Goal: Transaction & Acquisition: Subscribe to service/newsletter

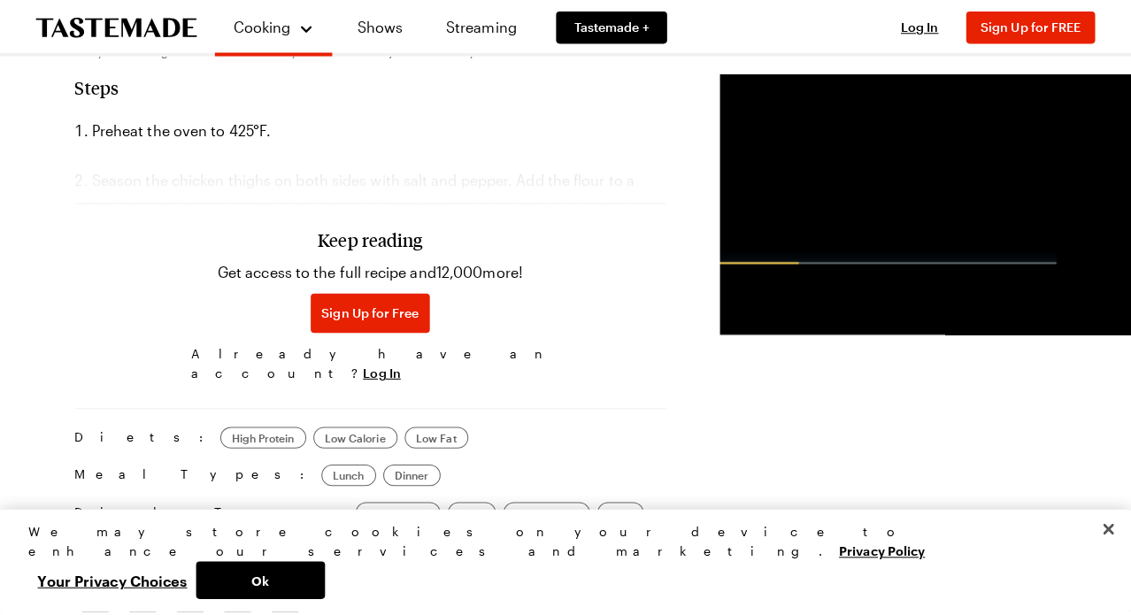
scroll to position [1335, 0]
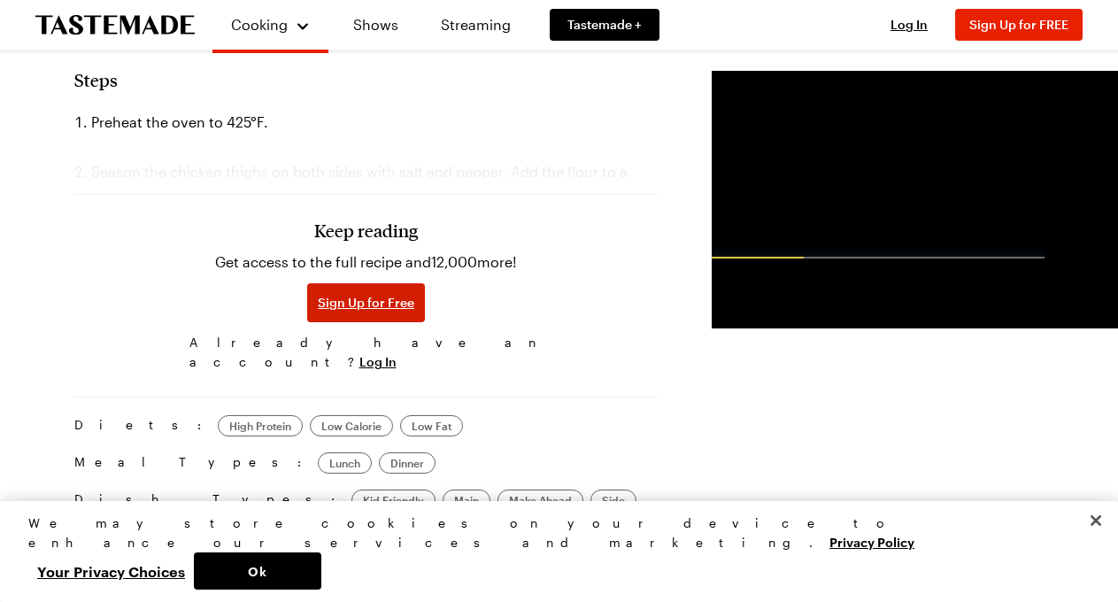
click at [318, 294] on span "Sign Up for Free" at bounding box center [366, 303] width 96 height 18
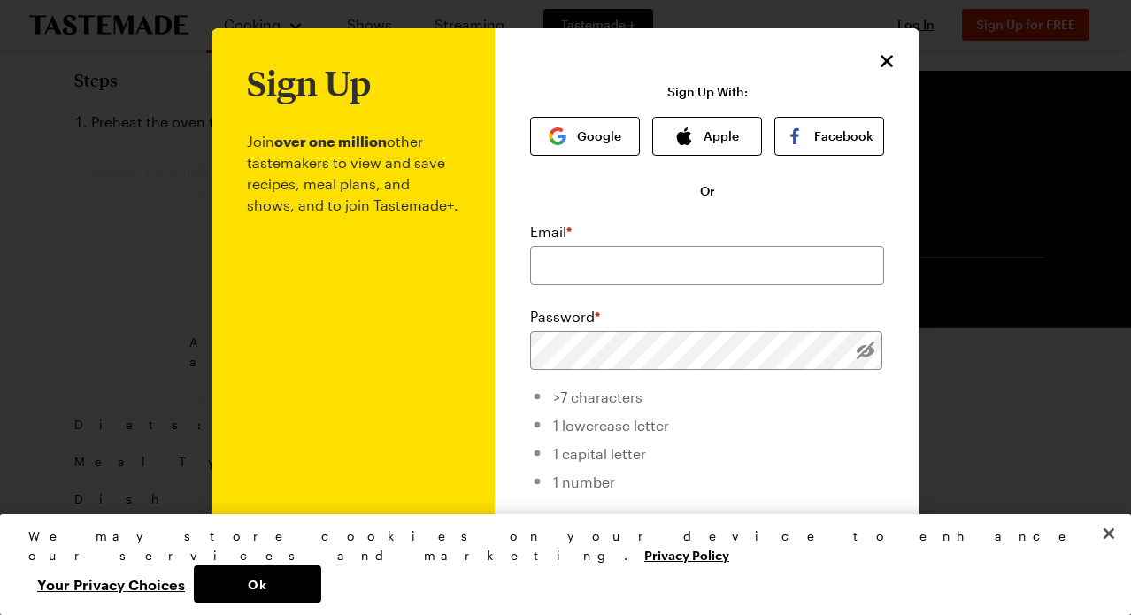
scroll to position [0, 0]
click at [578, 144] on button "Google" at bounding box center [585, 136] width 110 height 39
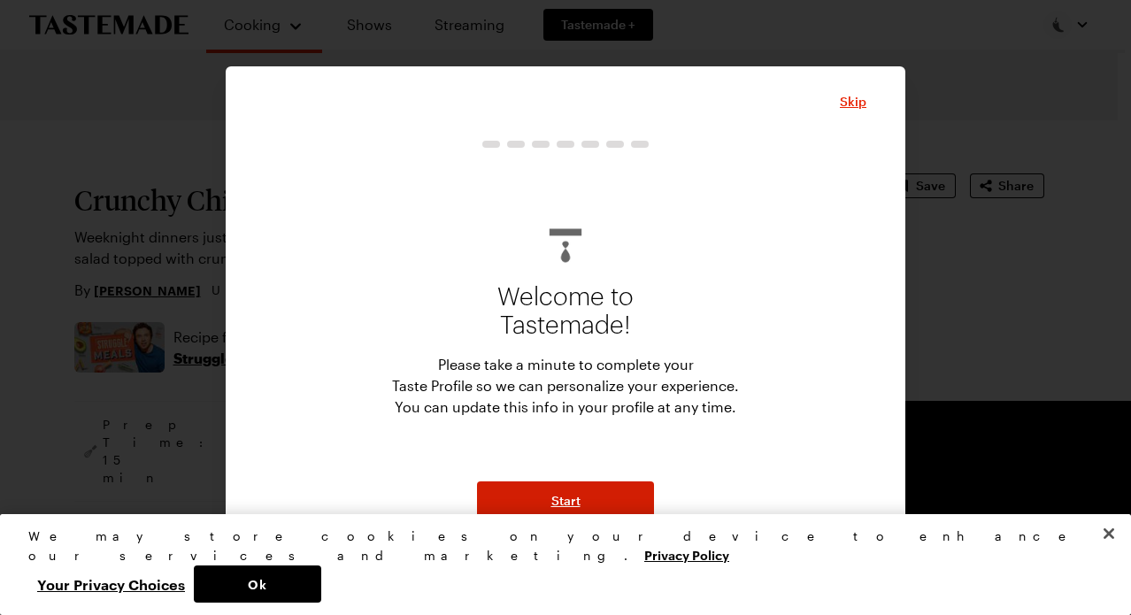
click at [573, 508] on span "Start" at bounding box center [565, 501] width 29 height 18
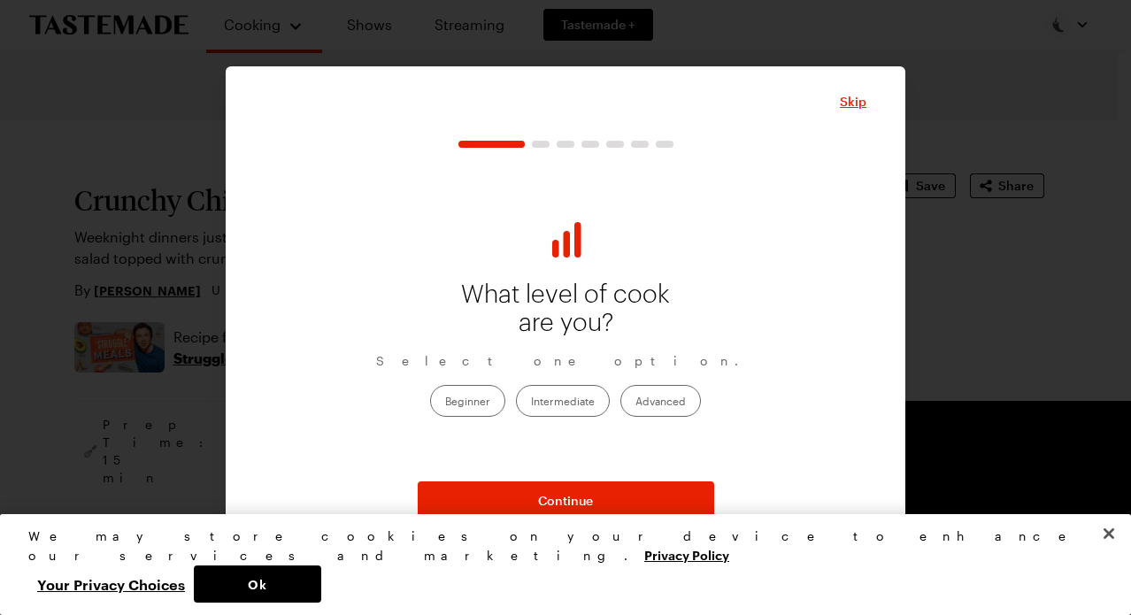
click at [550, 407] on label "Intermediate" at bounding box center [563, 401] width 94 height 32
click at [531, 402] on input "Intermediate" at bounding box center [531, 402] width 0 height 0
click at [475, 404] on label "Beginner" at bounding box center [467, 401] width 75 height 32
click at [445, 402] on input "Beginner" at bounding box center [445, 402] width 0 height 0
click at [542, 403] on label "Intermediate" at bounding box center [563, 401] width 94 height 32
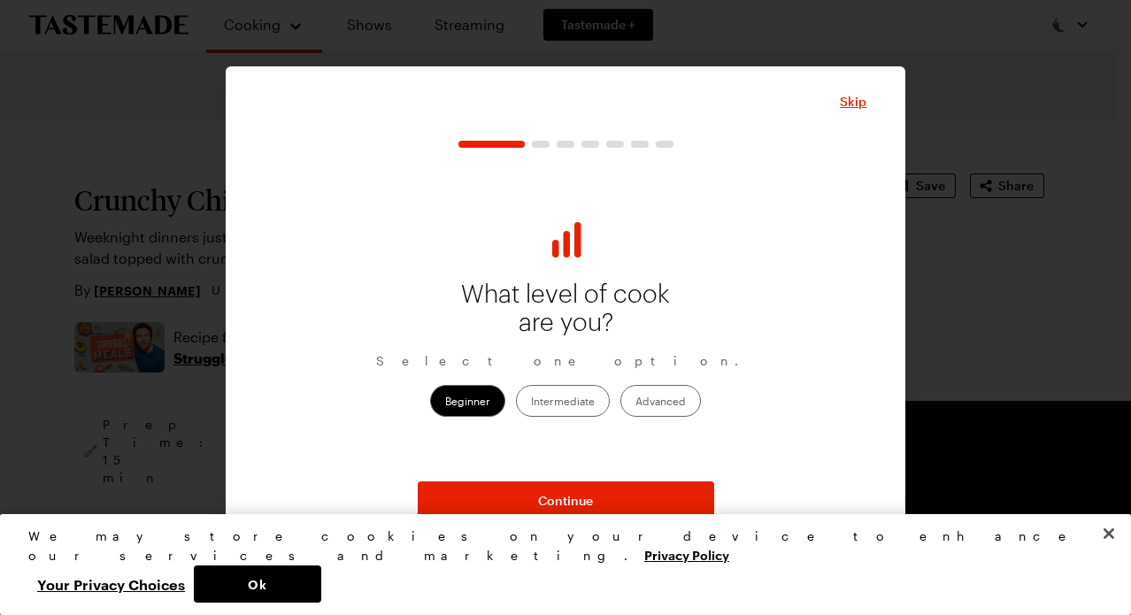
click at [531, 402] on input "Intermediate" at bounding box center [531, 402] width 0 height 0
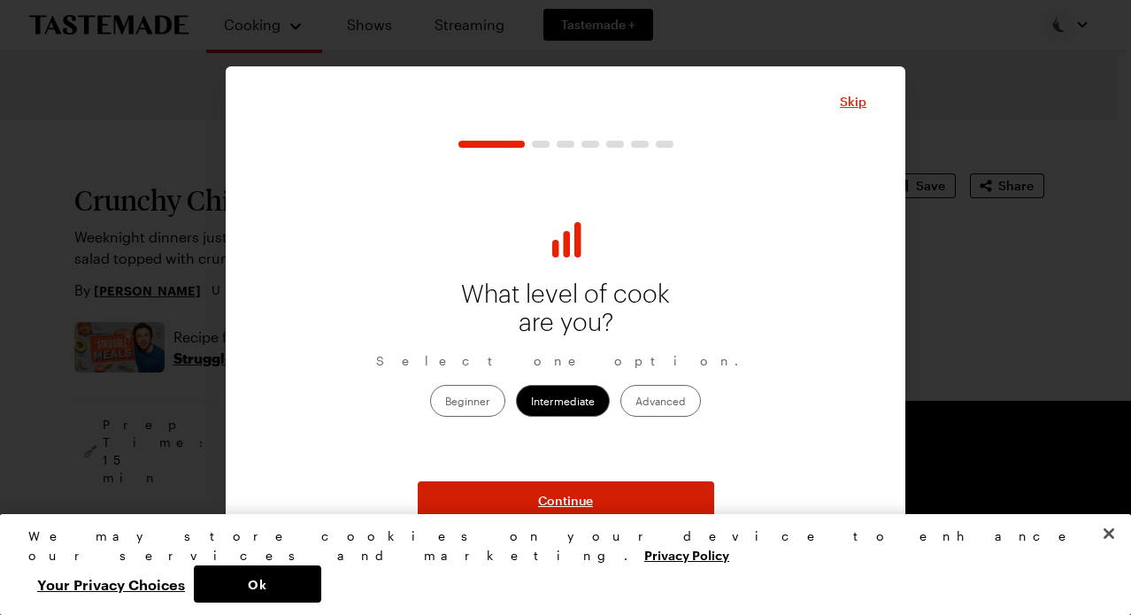
click at [575, 504] on span "Continue" at bounding box center [565, 501] width 55 height 18
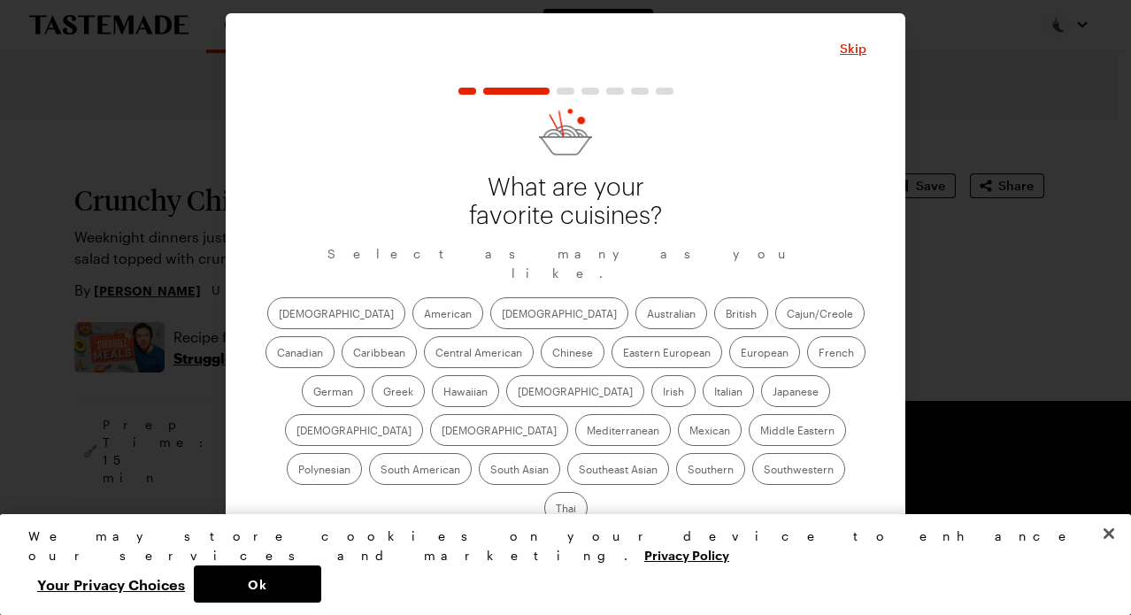
click at [412, 326] on label "American" at bounding box center [447, 313] width 71 height 32
click at [424, 315] on input "American" at bounding box center [424, 315] width 0 height 0
click at [490, 324] on label "[DEMOGRAPHIC_DATA]" at bounding box center [559, 313] width 138 height 32
click at [502, 315] on input "[DEMOGRAPHIC_DATA]" at bounding box center [502, 315] width 0 height 0
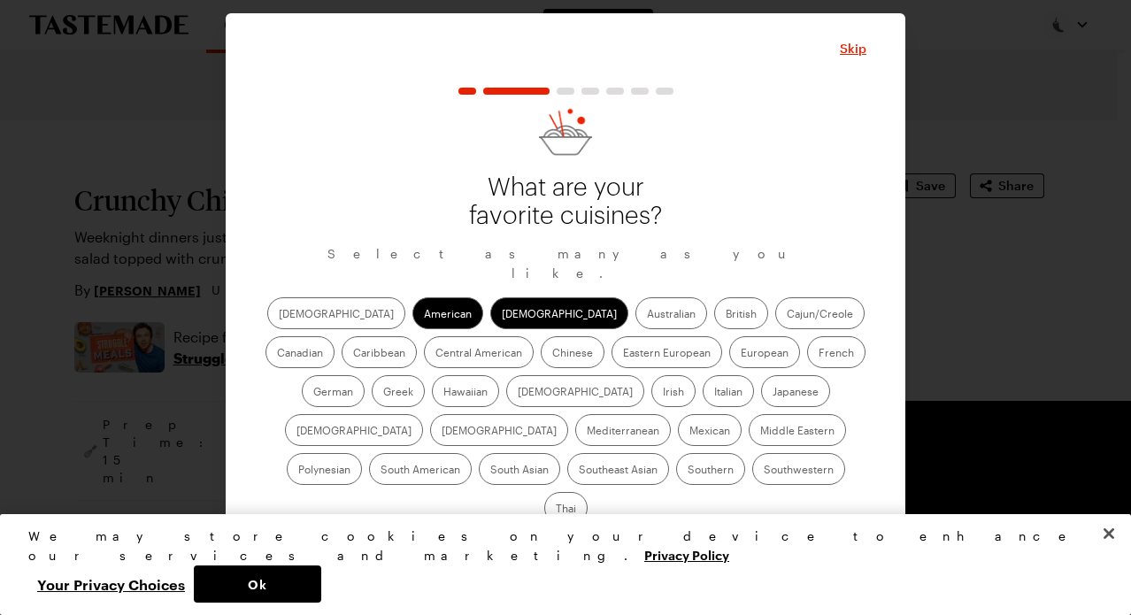
click at [425, 375] on label "Greek" at bounding box center [398, 391] width 53 height 32
click at [383, 393] on input "Greek" at bounding box center [383, 393] width 0 height 0
click at [703, 403] on label "Italian" at bounding box center [728, 391] width 51 height 32
click at [714, 393] on input "Italian" at bounding box center [714, 393] width 0 height 0
click at [506, 399] on label "[DEMOGRAPHIC_DATA]" at bounding box center [575, 391] width 138 height 32
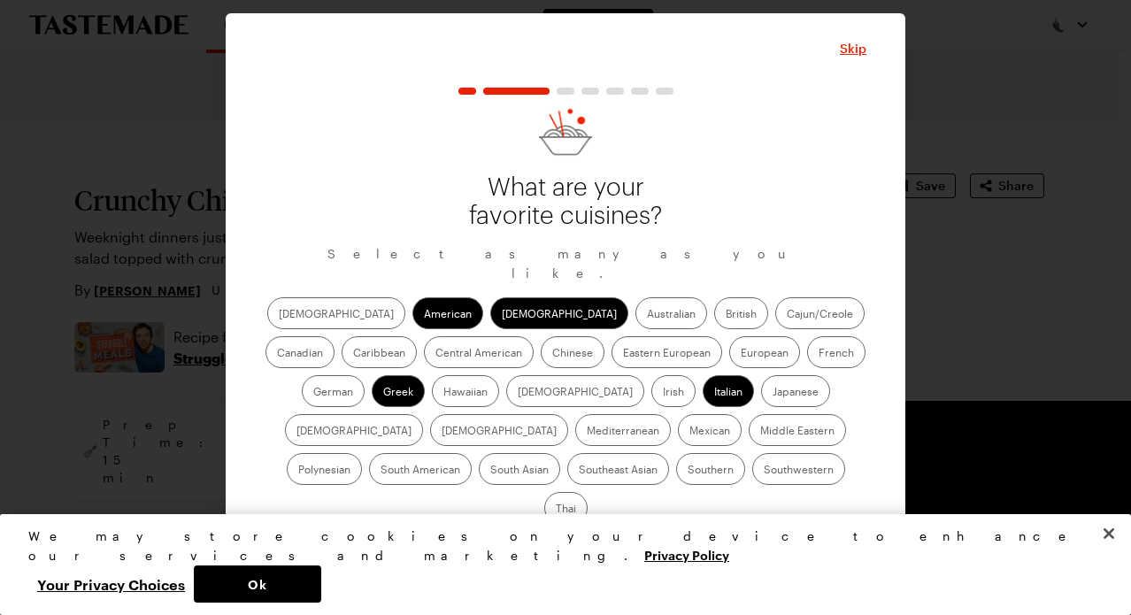
click at [518, 393] on input "[DEMOGRAPHIC_DATA]" at bounding box center [518, 393] width 0 height 0
click at [612, 361] on label "Eastern European" at bounding box center [667, 352] width 111 height 32
click at [623, 354] on European "Eastern European" at bounding box center [623, 354] width 0 height 0
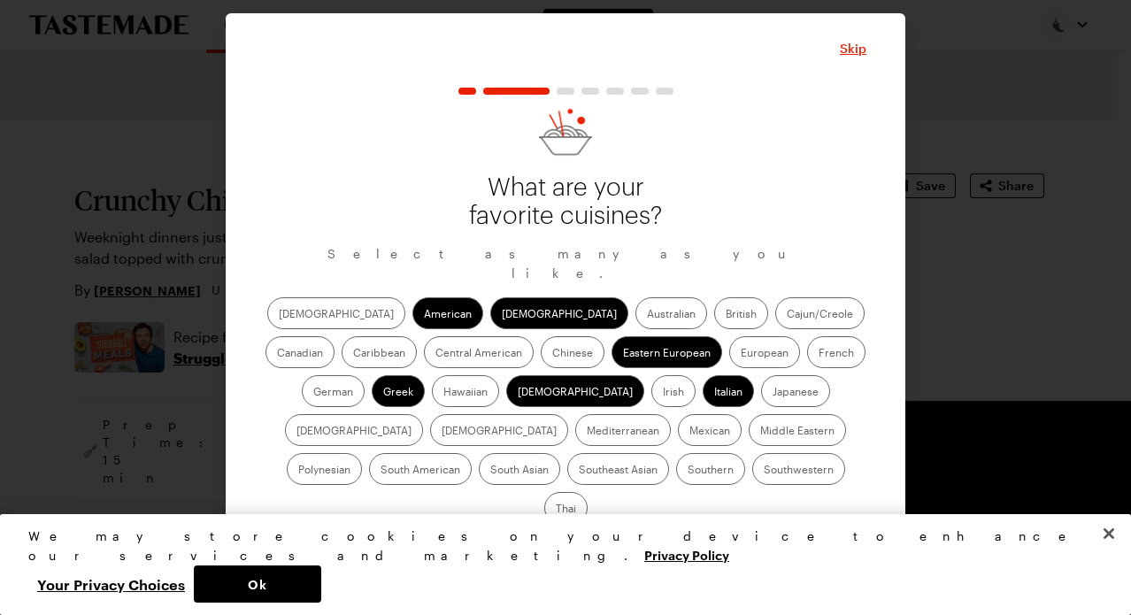
click at [729, 364] on label "European" at bounding box center [764, 352] width 71 height 32
click at [741, 354] on input "European" at bounding box center [741, 354] width 0 height 0
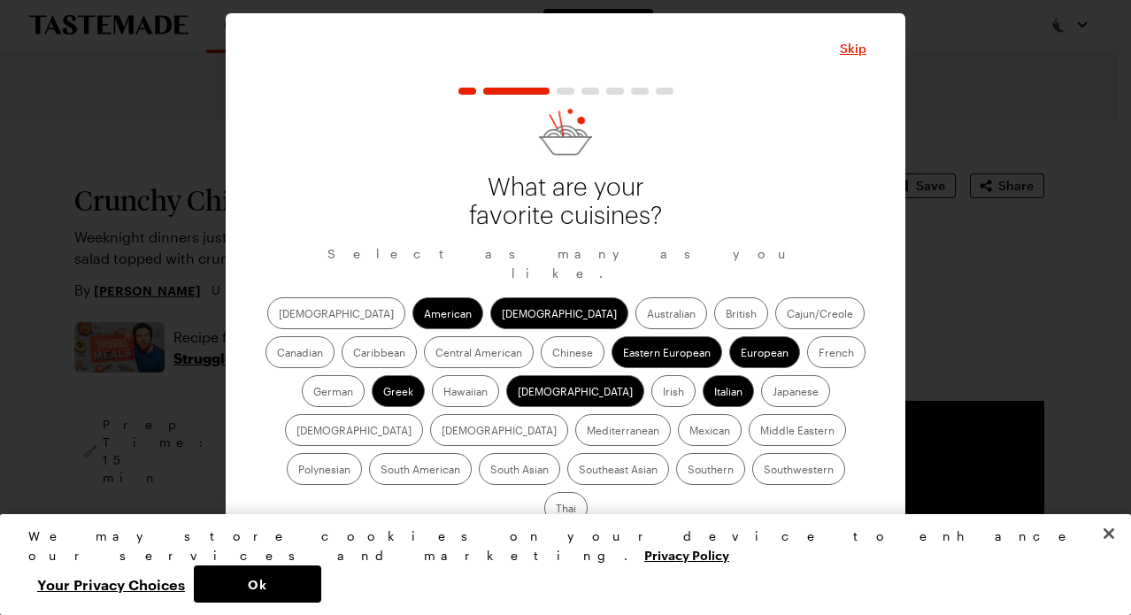
click at [807, 366] on label "French" at bounding box center [836, 352] width 58 height 32
click at [819, 354] on input "French" at bounding box center [819, 354] width 0 height 0
click at [671, 414] on label "Mediterranean" at bounding box center [623, 430] width 96 height 32
click at [587, 432] on input "Mediterranean" at bounding box center [587, 432] width 0 height 0
click at [568, 414] on label "[DEMOGRAPHIC_DATA]" at bounding box center [499, 430] width 138 height 32
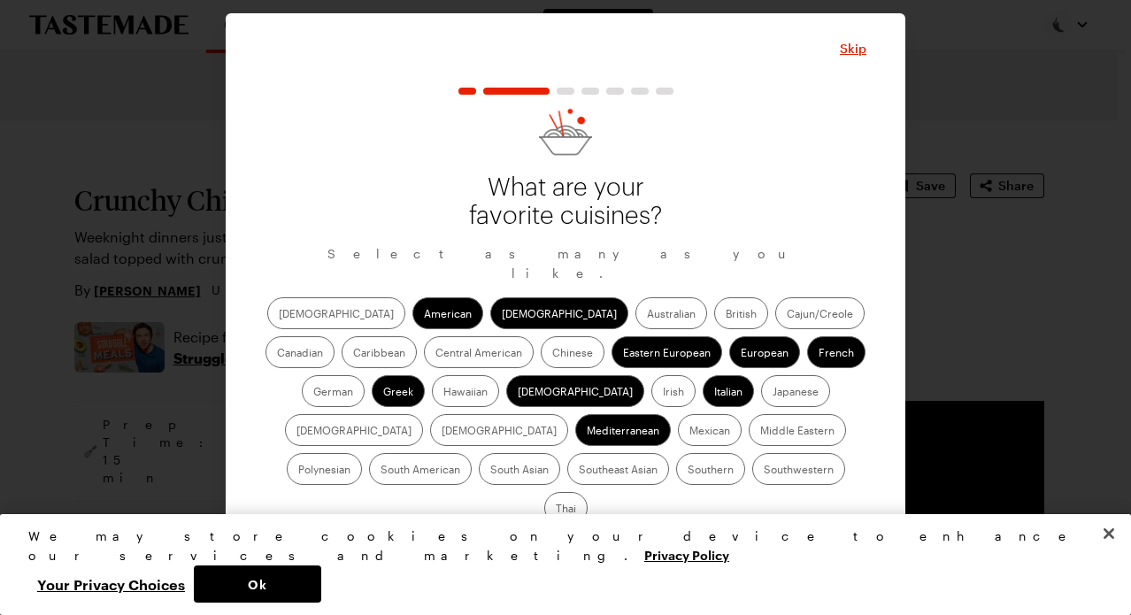
click at [442, 432] on input "[DEMOGRAPHIC_DATA]" at bounding box center [442, 432] width 0 height 0
click at [761, 407] on label "Japanese" at bounding box center [795, 391] width 69 height 32
click at [773, 393] on input "Japanese" at bounding box center [773, 393] width 0 height 0
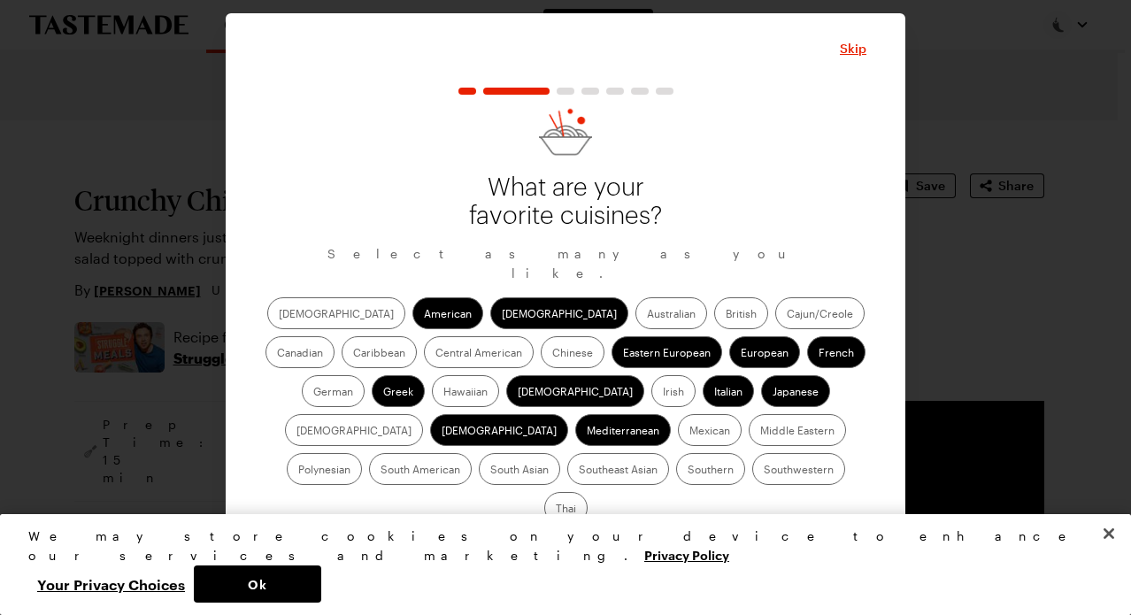
click at [749, 433] on label "Middle Eastern" at bounding box center [797, 430] width 97 height 32
click at [760, 432] on Eastern "Middle Eastern" at bounding box center [760, 432] width 0 height 0
click at [678, 435] on label "Mexican" at bounding box center [710, 430] width 64 height 32
click at [689, 432] on input "Mexican" at bounding box center [689, 432] width 0 height 0
click at [588, 492] on label "Thai" at bounding box center [565, 508] width 43 height 32
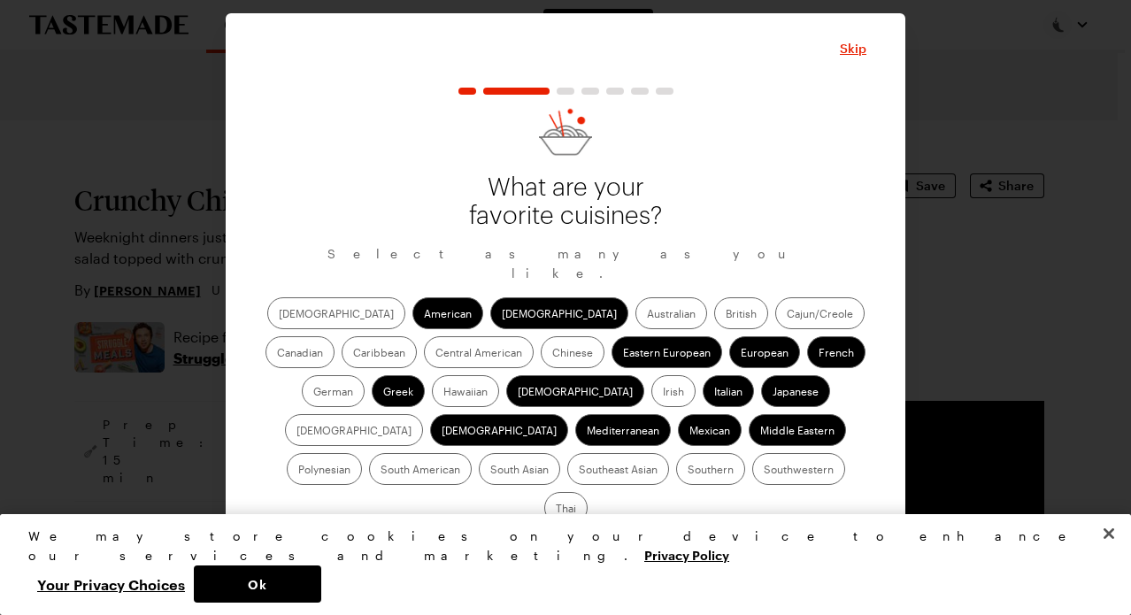
click at [556, 510] on input "Thai" at bounding box center [556, 510] width 0 height 0
click at [752, 485] on label "Southwestern" at bounding box center [798, 469] width 93 height 32
click at [764, 471] on input "Southwestern" at bounding box center [764, 471] width 0 height 0
click at [587, 545] on span "Continue" at bounding box center [565, 554] width 55 height 18
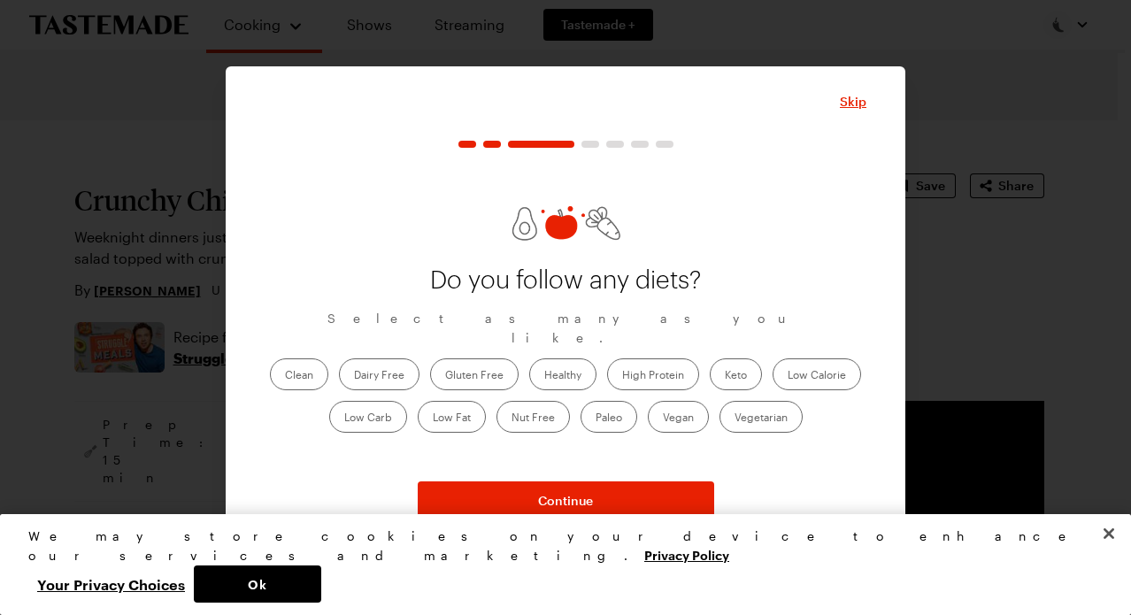
click at [376, 411] on label "Low Carb" at bounding box center [368, 417] width 78 height 32
click at [344, 419] on Carb "Low Carb" at bounding box center [344, 419] width 0 height 0
click at [566, 367] on label "Healthy" at bounding box center [562, 374] width 67 height 32
click at [544, 376] on input "Healthy" at bounding box center [544, 376] width 0 height 0
click at [667, 361] on label "High Protein" at bounding box center [653, 374] width 92 height 32
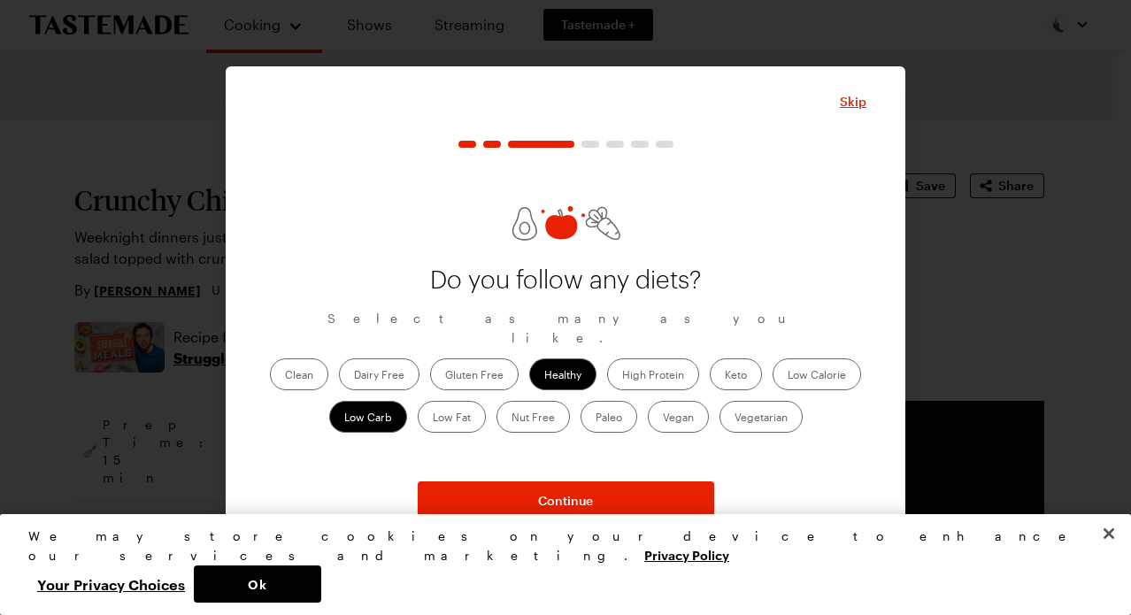
click at [622, 376] on Protein "High Protein" at bounding box center [622, 376] width 0 height 0
click at [456, 409] on label "Low Fat" at bounding box center [452, 417] width 68 height 32
click at [433, 419] on Fat "Low Fat" at bounding box center [433, 419] width 0 height 0
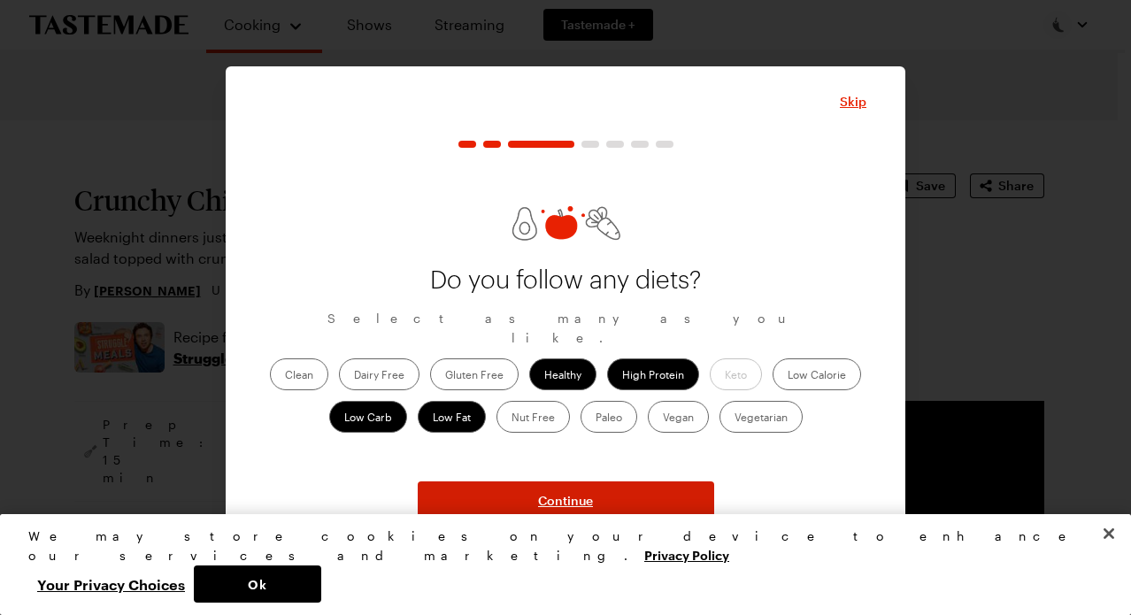
click at [560, 501] on span "Continue" at bounding box center [565, 501] width 55 height 18
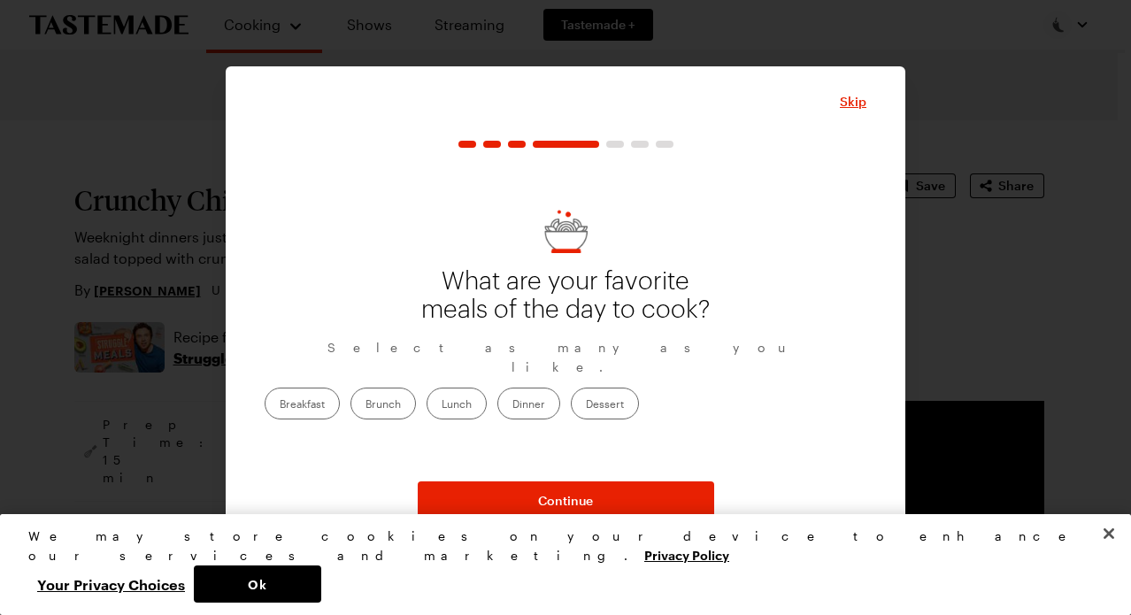
click at [340, 388] on label "Breakfast" at bounding box center [302, 404] width 75 height 32
click at [280, 405] on input "Breakfast" at bounding box center [280, 405] width 0 height 0
click at [416, 396] on label "Brunch" at bounding box center [382, 404] width 65 height 32
click at [365, 405] on input "Brunch" at bounding box center [365, 405] width 0 height 0
click at [487, 398] on label "Lunch" at bounding box center [457, 404] width 60 height 32
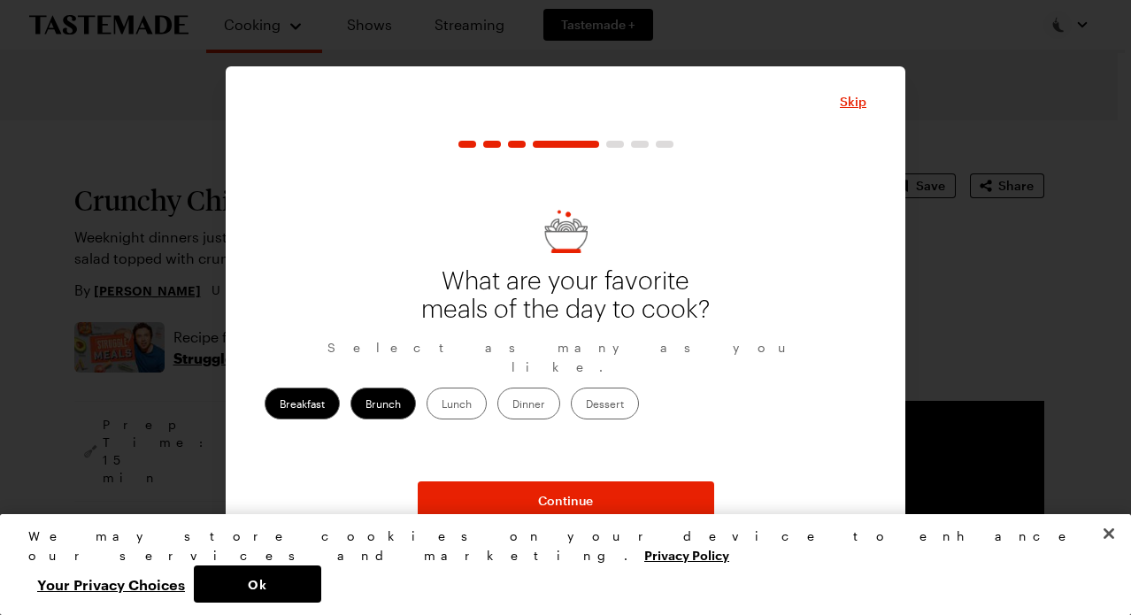
click at [442, 405] on input "Lunch" at bounding box center [442, 405] width 0 height 0
click at [560, 398] on label "Dinner" at bounding box center [528, 404] width 63 height 32
click at [512, 405] on input "Dinner" at bounding box center [512, 405] width 0 height 0
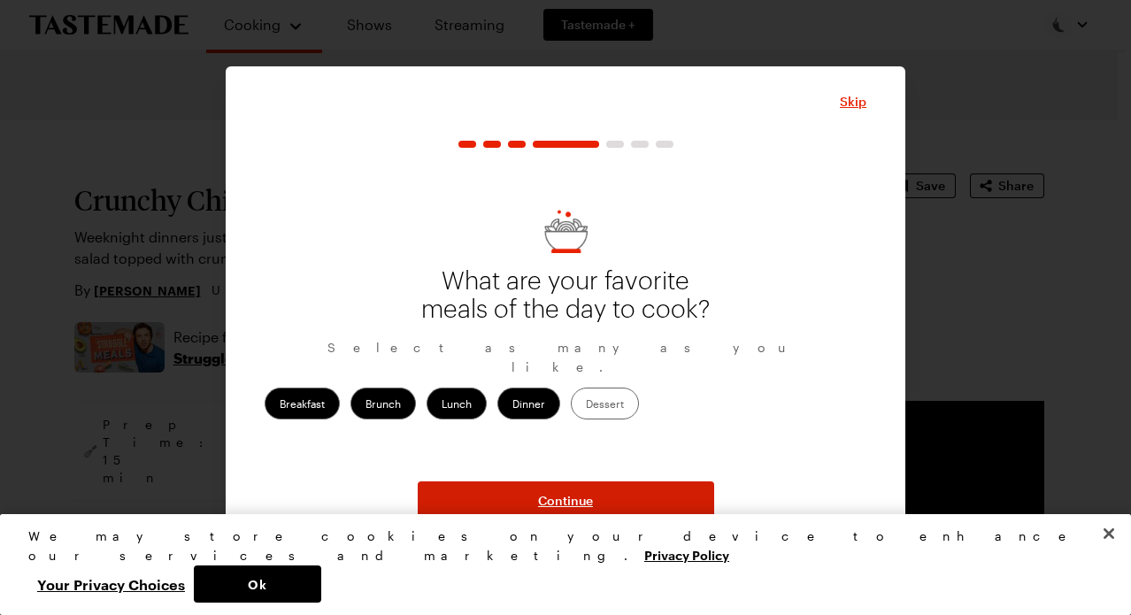
click at [573, 493] on span "Continue" at bounding box center [565, 501] width 55 height 18
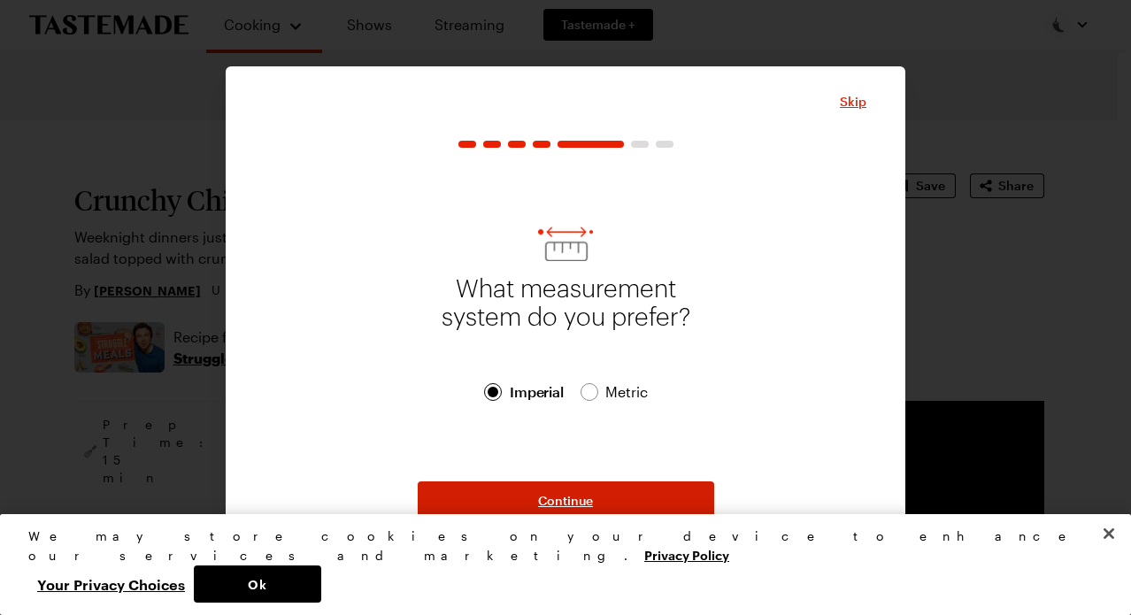
click at [570, 496] on span "Continue" at bounding box center [565, 501] width 55 height 18
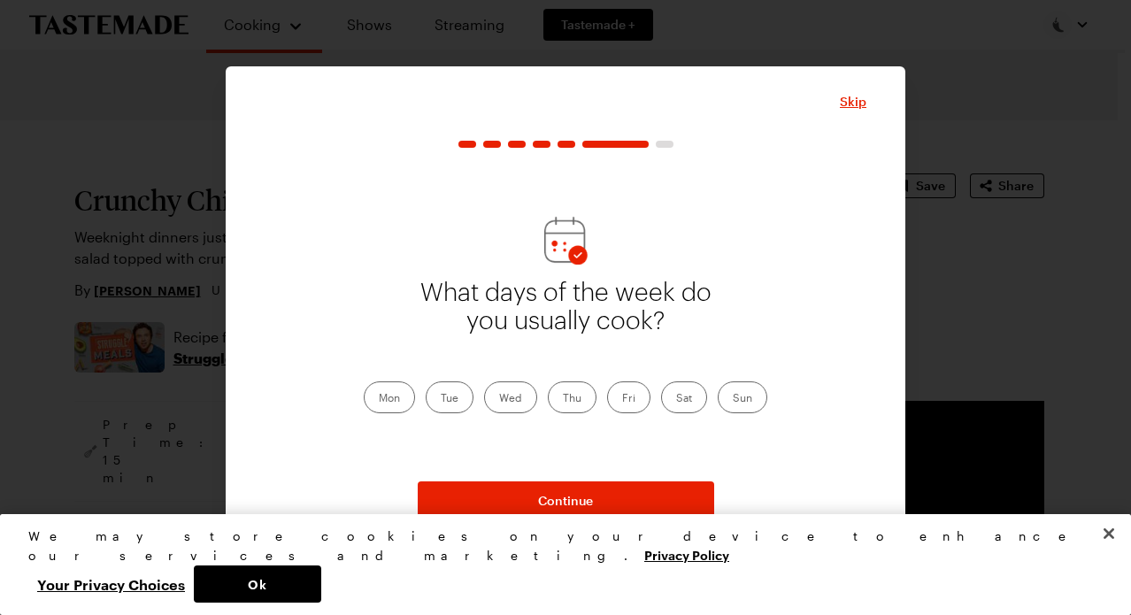
click at [396, 395] on label "Mon" at bounding box center [389, 397] width 51 height 32
click at [379, 399] on input "Mon" at bounding box center [379, 399] width 0 height 0
click at [455, 396] on label "Tue" at bounding box center [450, 397] width 48 height 32
click at [441, 399] on input "Tue" at bounding box center [441, 399] width 0 height 0
click at [495, 397] on label "Wed" at bounding box center [510, 397] width 53 height 32
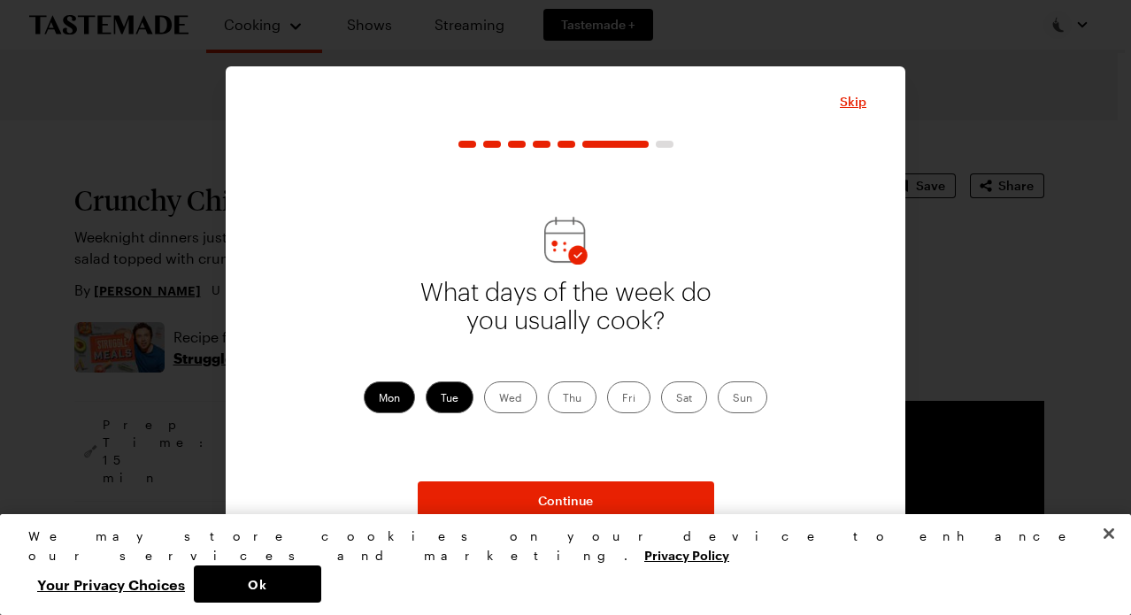
click at [499, 399] on input "Wed" at bounding box center [499, 399] width 0 height 0
click at [536, 397] on label "Wed" at bounding box center [510, 397] width 53 height 32
click at [499, 399] on input "Wed" at bounding box center [499, 399] width 0 height 0
click at [581, 400] on label "Thu" at bounding box center [572, 397] width 49 height 32
click at [563, 399] on input "Thu" at bounding box center [563, 399] width 0 height 0
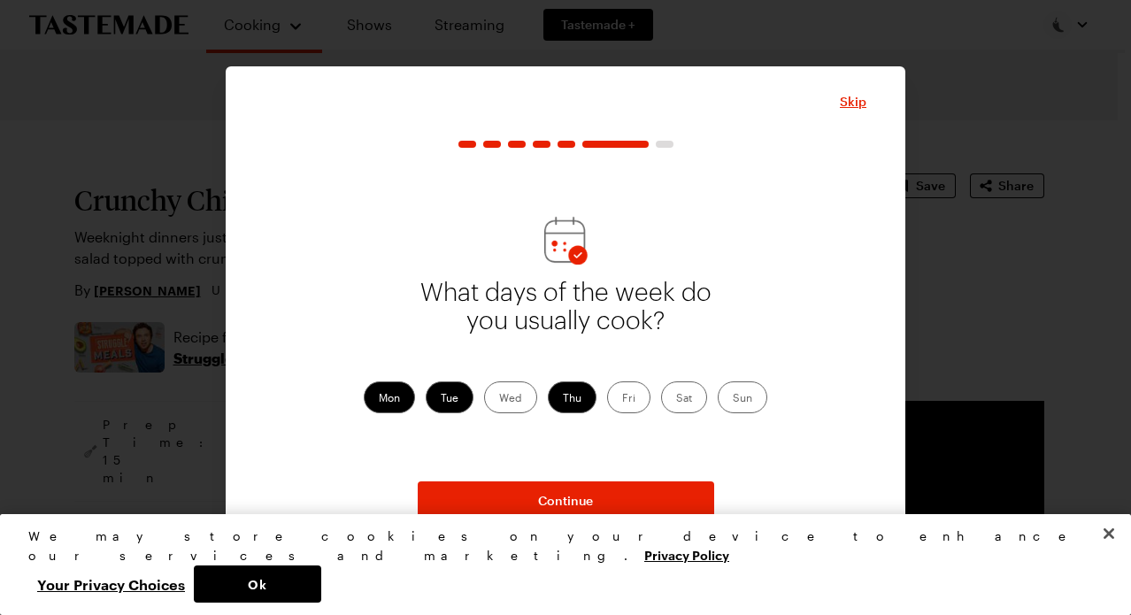
click at [504, 400] on label "Wed" at bounding box center [510, 397] width 53 height 32
click at [499, 399] on input "Wed" at bounding box center [499, 399] width 0 height 0
click at [620, 400] on label "Fri" at bounding box center [628, 397] width 43 height 32
click at [622, 399] on input "Fri" at bounding box center [622, 399] width 0 height 0
click at [681, 400] on label "Sat" at bounding box center [684, 397] width 46 height 32
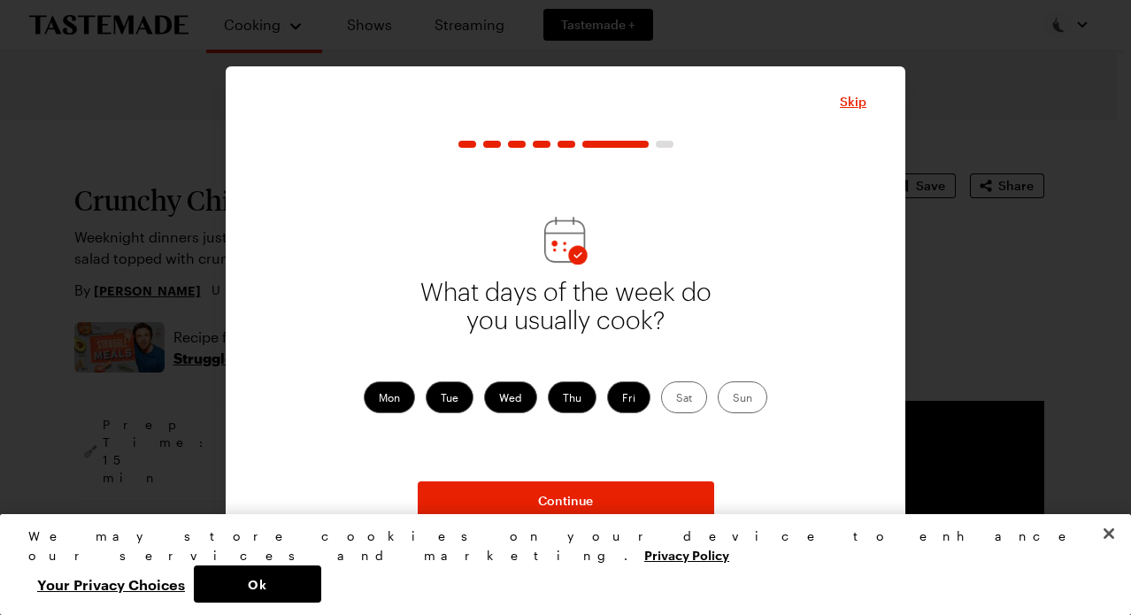
click at [676, 399] on input "Sat" at bounding box center [676, 399] width 0 height 0
click at [757, 397] on label "Sun" at bounding box center [743, 397] width 50 height 32
click at [733, 399] on input "Sun" at bounding box center [733, 399] width 0 height 0
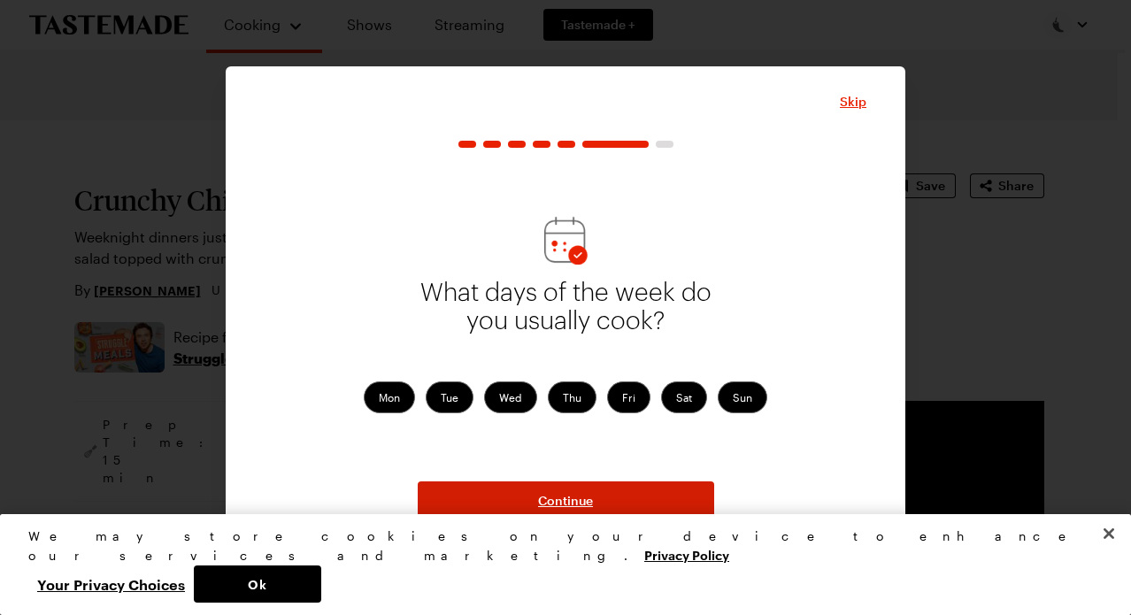
click at [586, 499] on span "Continue" at bounding box center [565, 501] width 55 height 18
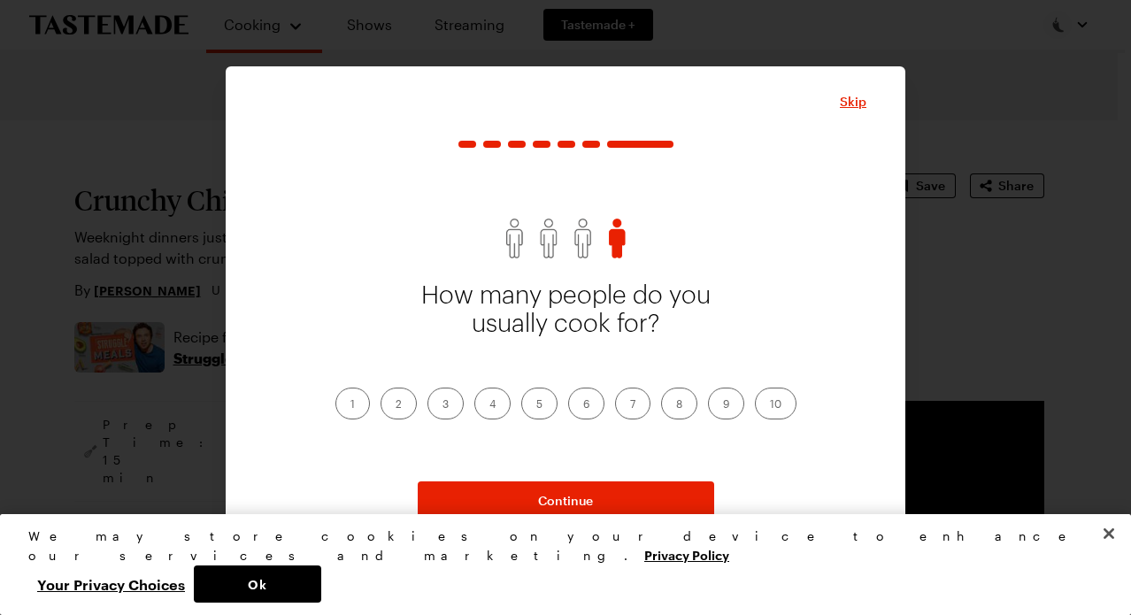
click at [445, 405] on label "3" at bounding box center [445, 404] width 36 height 32
click at [442, 405] on input "3" at bounding box center [442, 405] width 0 height 0
click at [397, 406] on label "2" at bounding box center [399, 404] width 36 height 32
click at [396, 405] on input "2" at bounding box center [396, 405] width 0 height 0
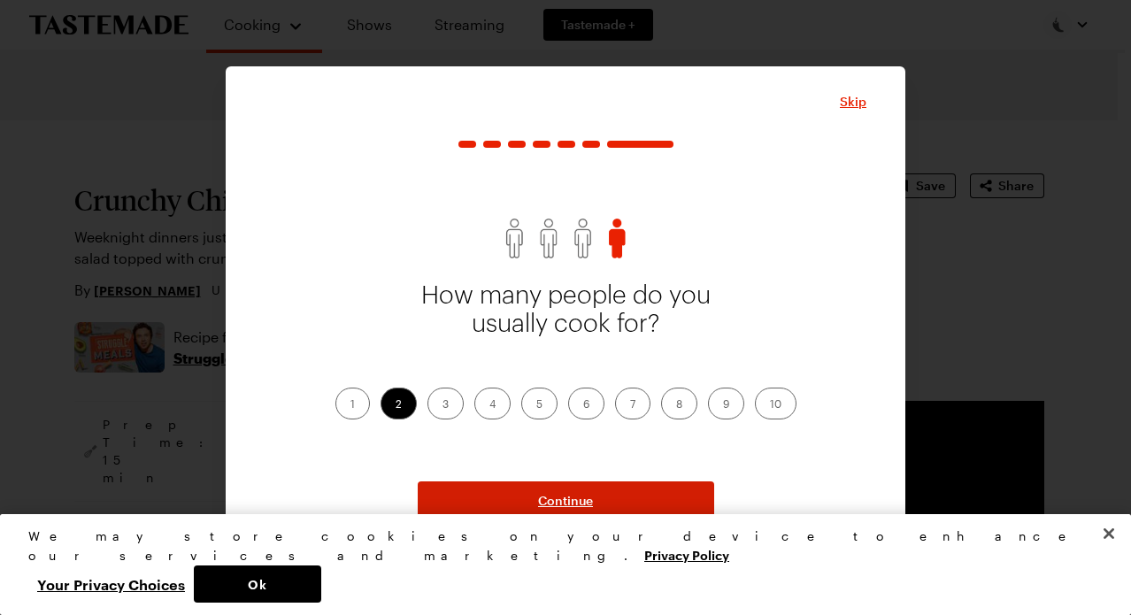
click at [557, 504] on span "Continue" at bounding box center [565, 501] width 55 height 18
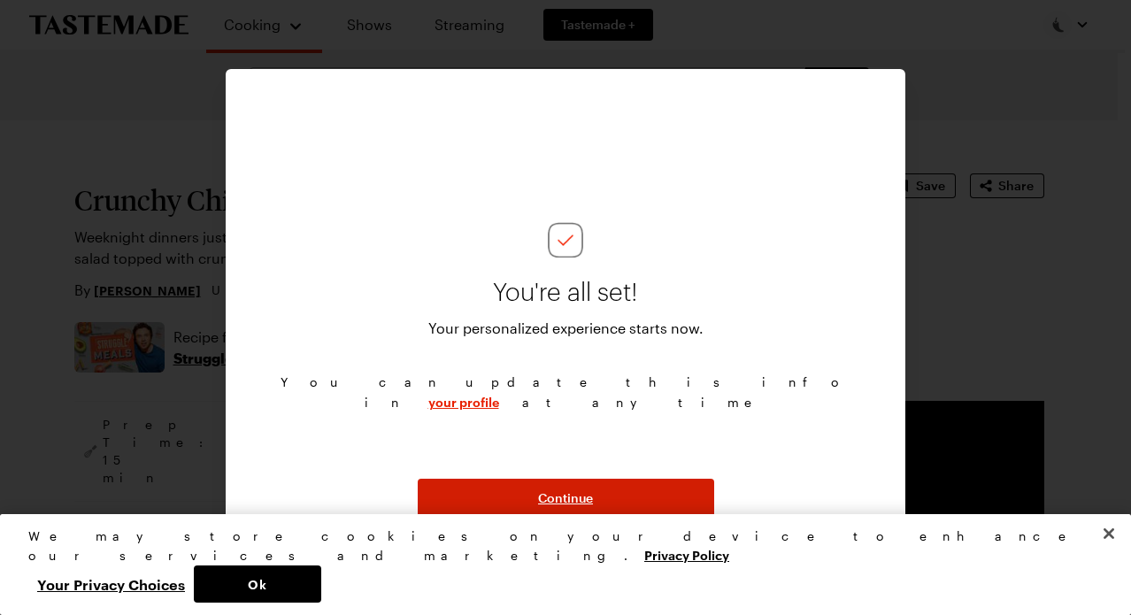
click at [559, 499] on span "Continue" at bounding box center [565, 498] width 55 height 18
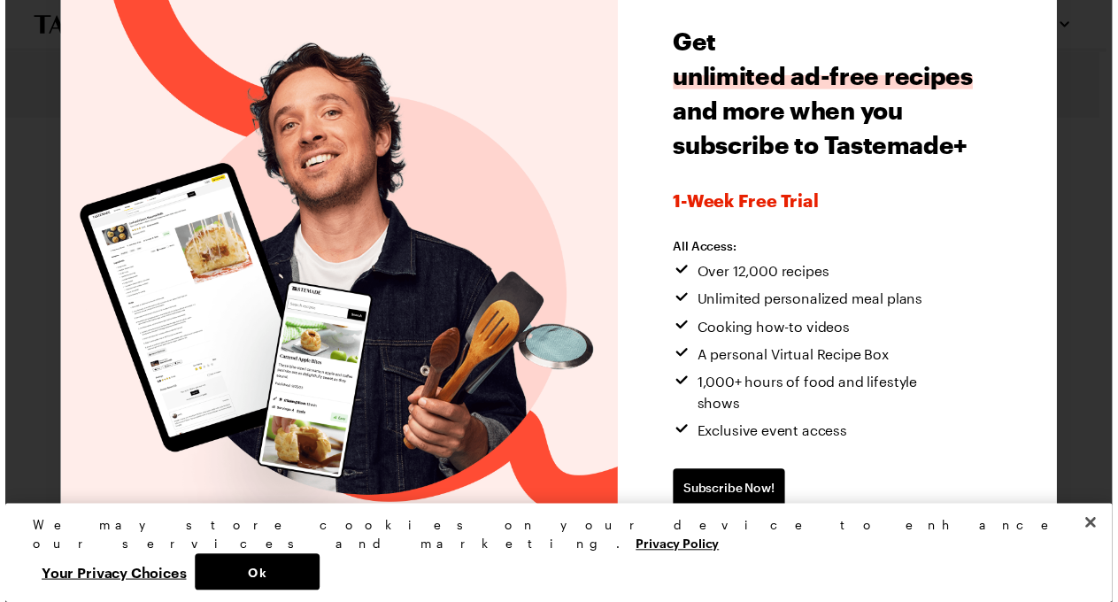
scroll to position [45, 0]
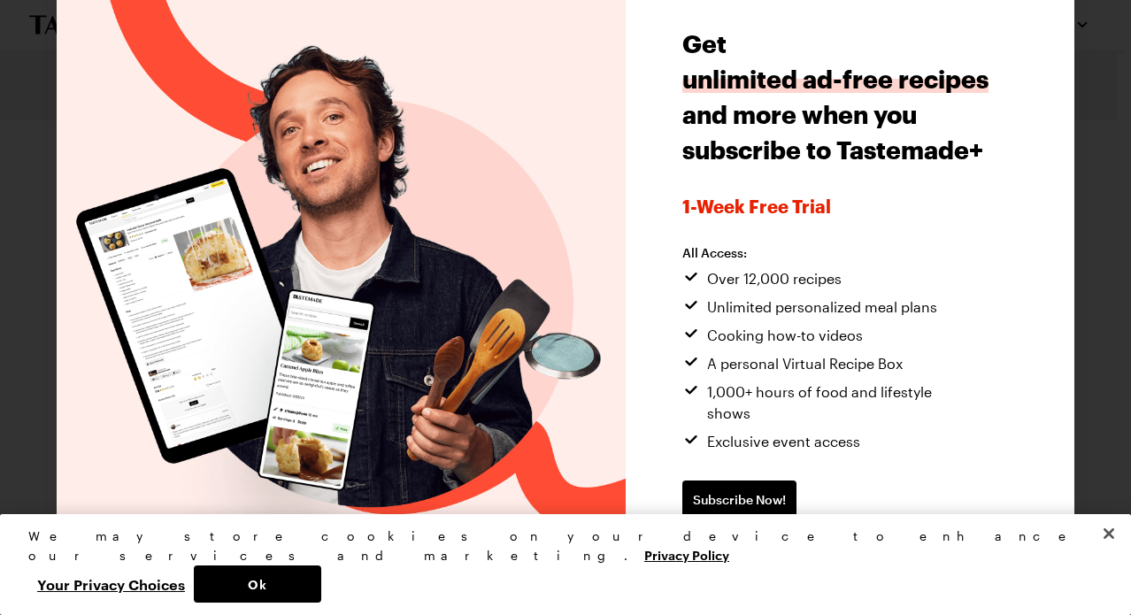
click at [777, 548] on span "Continue without subscribing" at bounding box center [772, 557] width 181 height 18
type textarea "x"
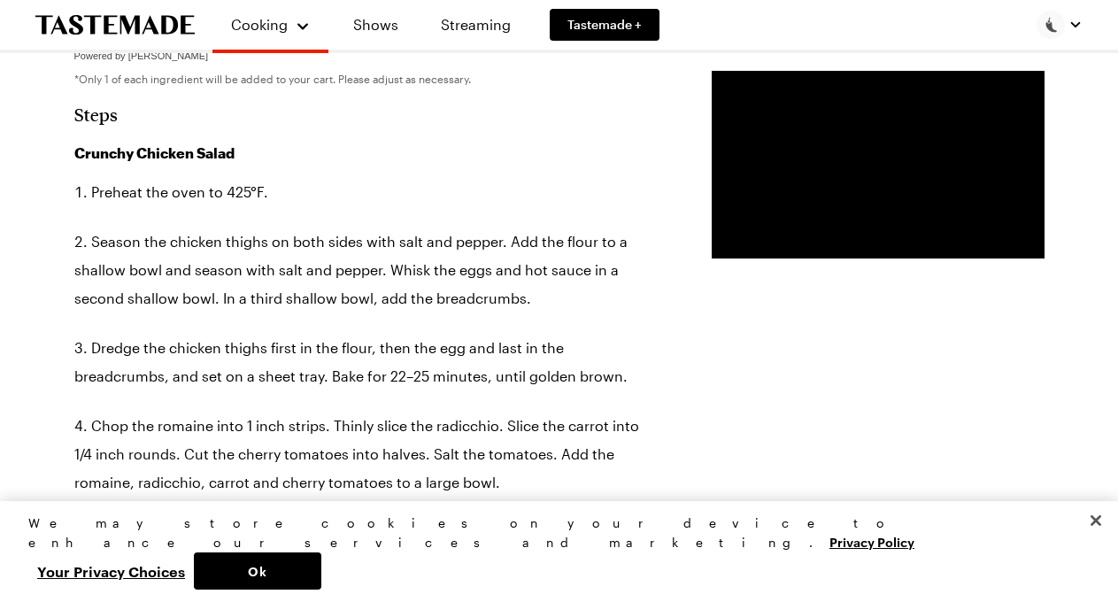
scroll to position [1305, 0]
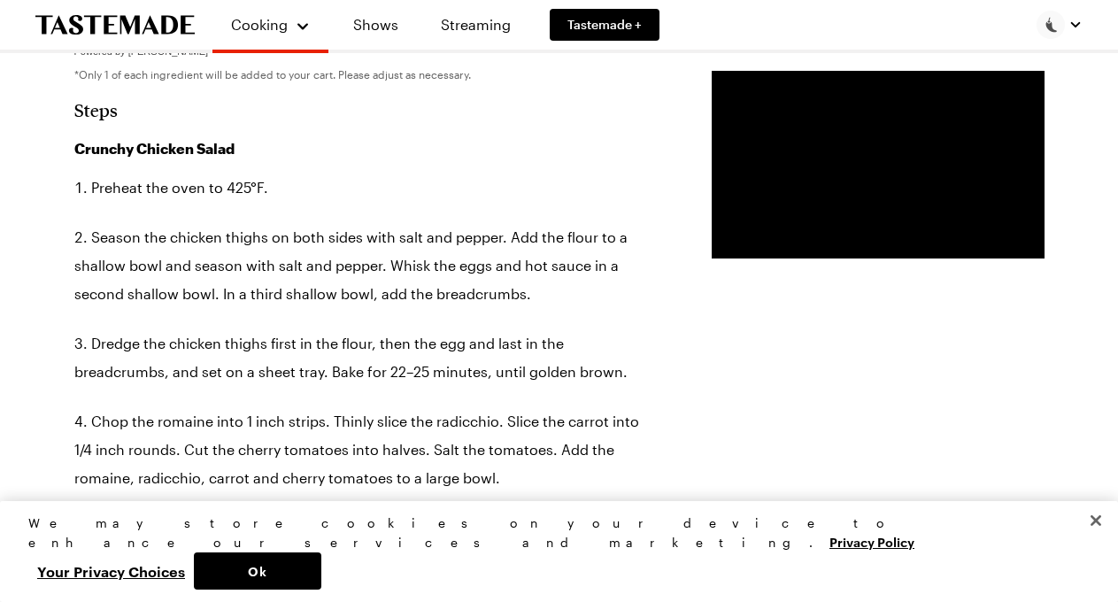
click at [1092, 540] on button "Close" at bounding box center [1095, 520] width 39 height 39
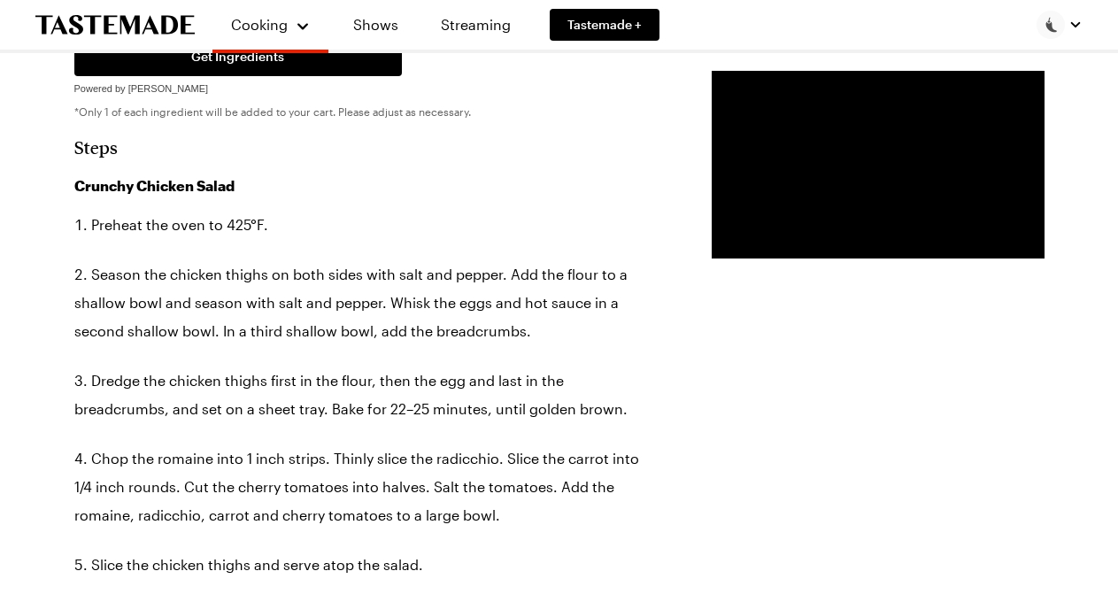
scroll to position [1313, 0]
